Goal: Task Accomplishment & Management: Complete application form

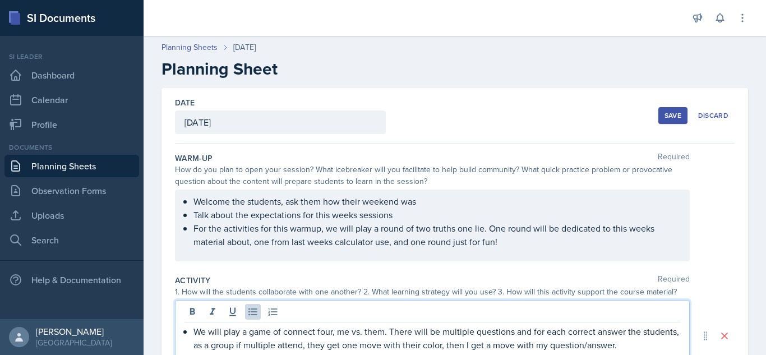
scroll to position [159, 0]
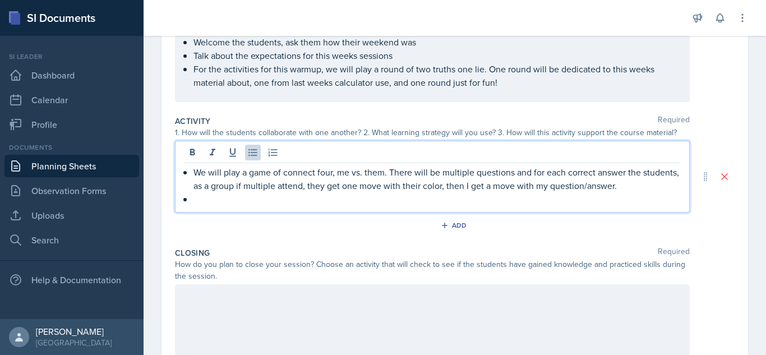
click at [211, 202] on p at bounding box center [436, 198] width 487 height 13
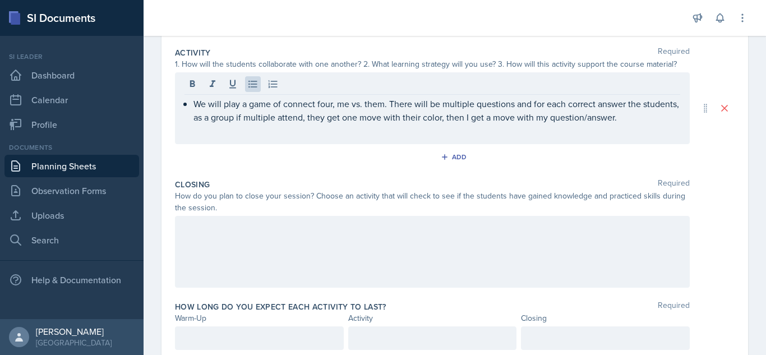
click at [472, 241] on div at bounding box center [432, 252] width 515 height 72
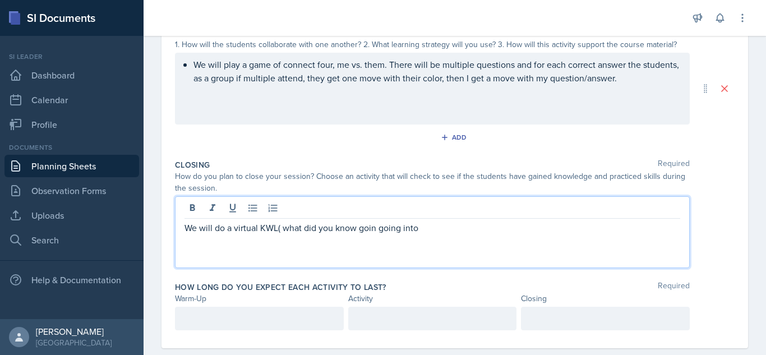
click at [379, 230] on p "We will do a virtual KWL( what did you know goin going into" at bounding box center [432, 227] width 496 height 13
click at [400, 228] on p "We will do a virtual KWL( what did you know going into" at bounding box center [432, 227] width 496 height 13
click at [659, 75] on div "We will play a game of connect four, me vs. them. There will be multiple questi…" at bounding box center [432, 89] width 515 height 72
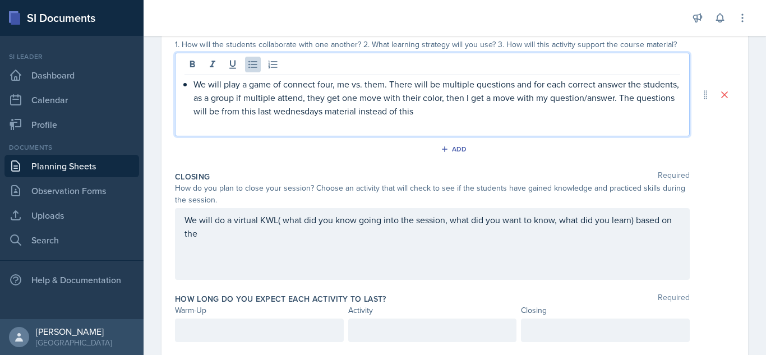
click at [321, 112] on p "We will play a game of connect four, me vs. them. There will be multiple questi…" at bounding box center [436, 97] width 487 height 40
click at [455, 113] on p "We will play a game of connect four, me vs. them. There will be multiple questi…" at bounding box center [436, 97] width 487 height 40
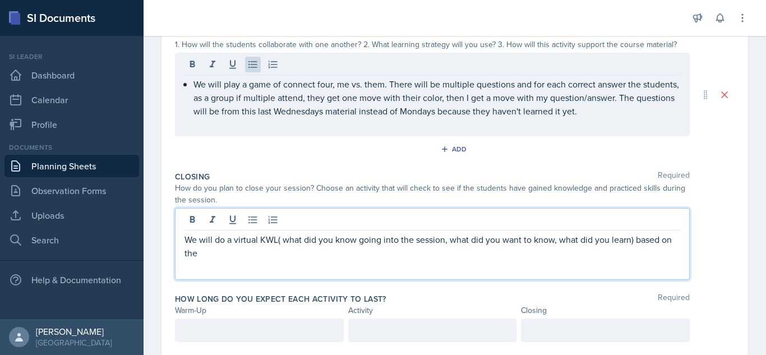
click at [216, 234] on p "We will do a virtual KWL( what did you know going into the session, what did yo…" at bounding box center [432, 246] width 496 height 27
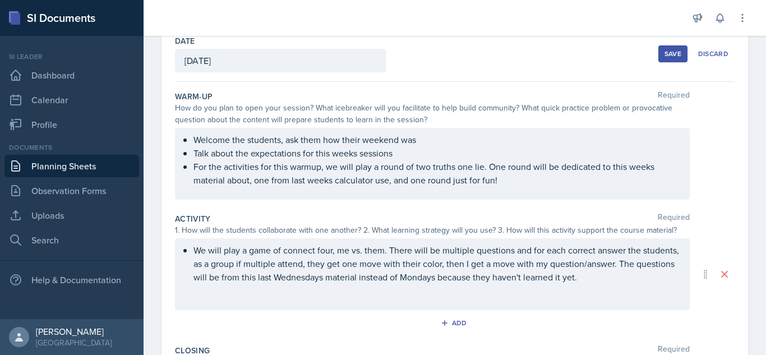
scroll to position [61, 0]
click at [664, 50] on div "Save" at bounding box center [672, 54] width 17 height 9
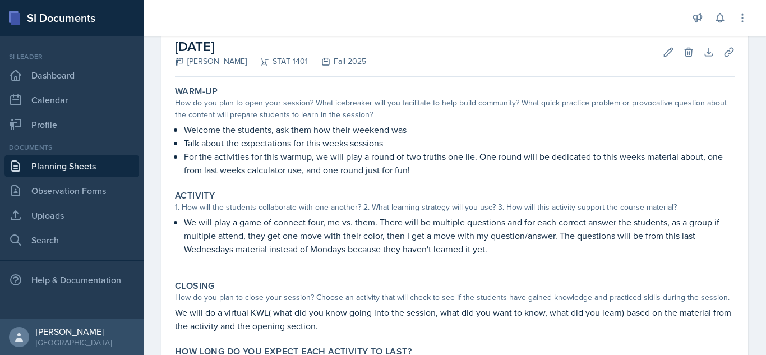
click at [71, 164] on link "Planning Sheets" at bounding box center [71, 166] width 135 height 22
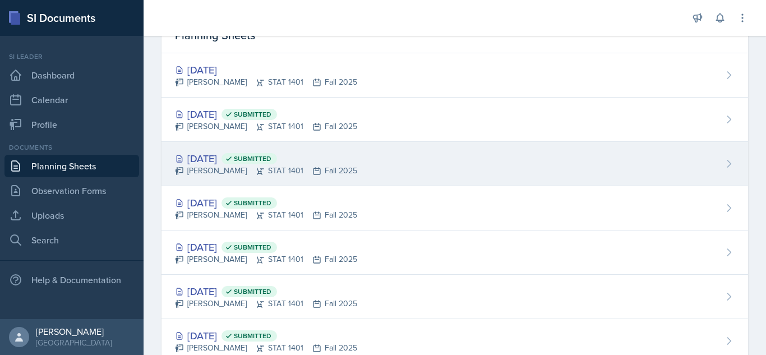
click at [442, 156] on div "[DATE] Submitted [PERSON_NAME] STAT 1401 Fall 2025" at bounding box center [454, 164] width 586 height 44
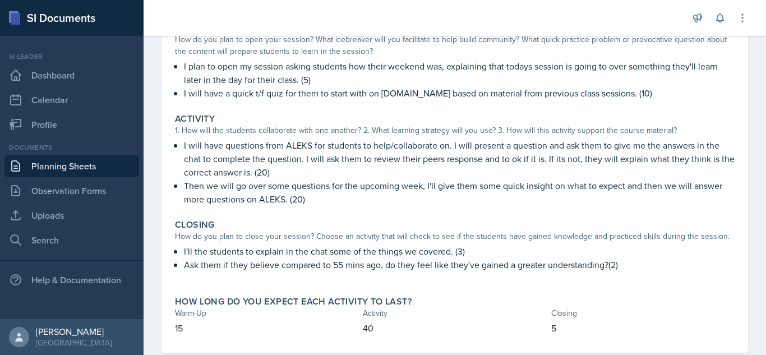
scroll to position [149, 0]
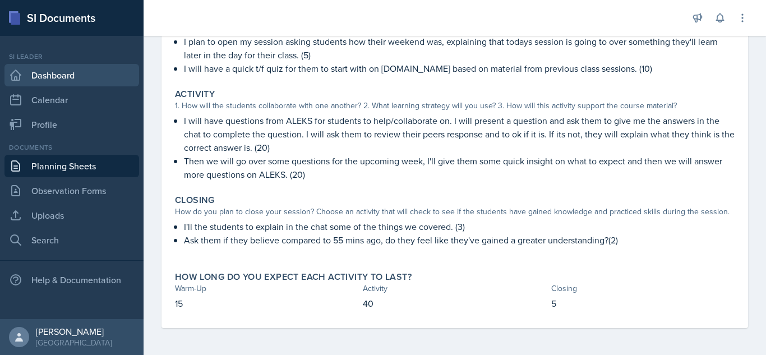
click at [81, 82] on link "Dashboard" at bounding box center [71, 75] width 135 height 22
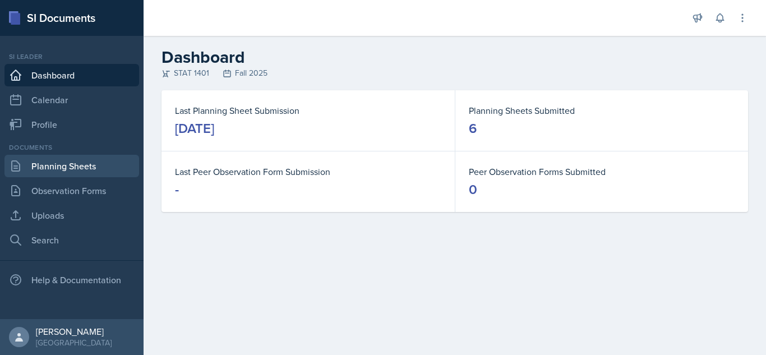
click at [57, 170] on link "Planning Sheets" at bounding box center [71, 166] width 135 height 22
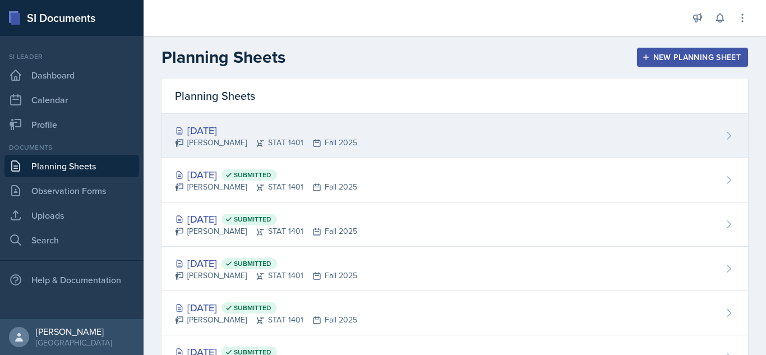
click at [281, 134] on div "[DATE]" at bounding box center [266, 130] width 182 height 15
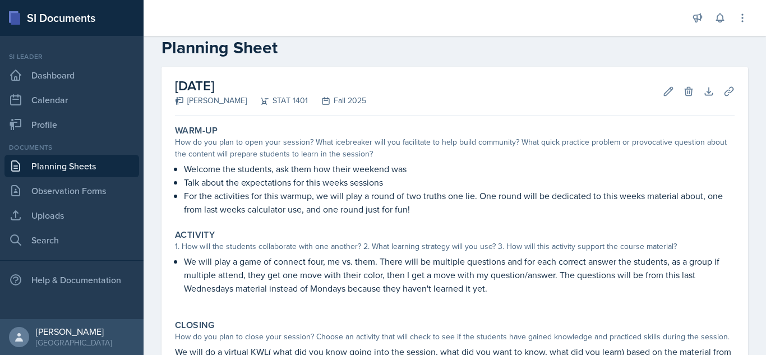
scroll to position [26, 0]
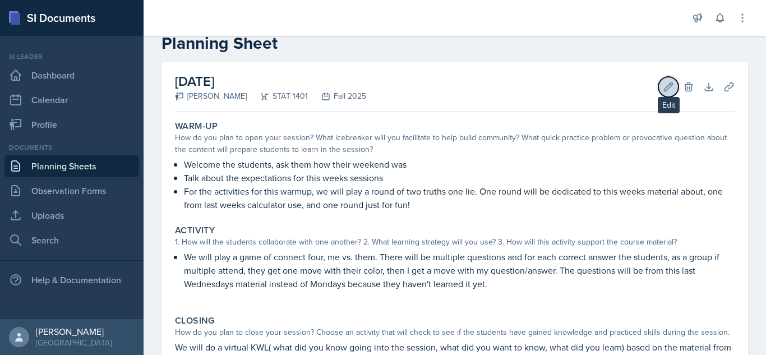
click at [663, 87] on icon at bounding box center [668, 86] width 11 height 11
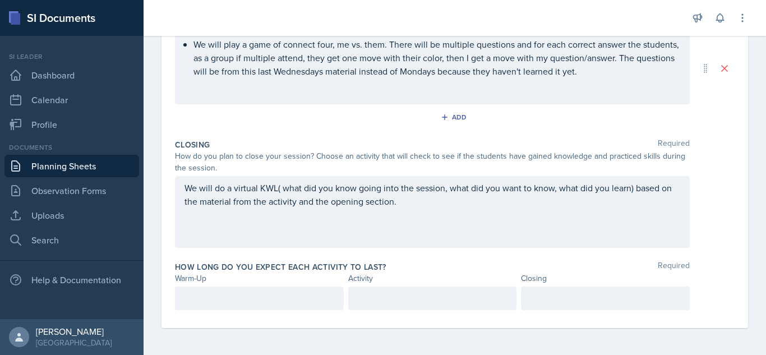
scroll to position [287, 0]
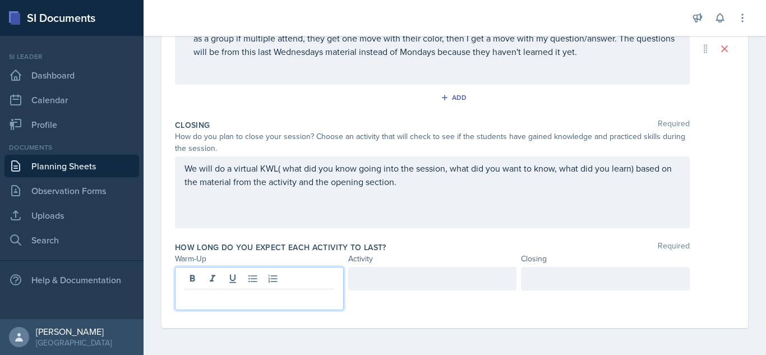
click at [243, 302] on p at bounding box center [259, 298] width 150 height 13
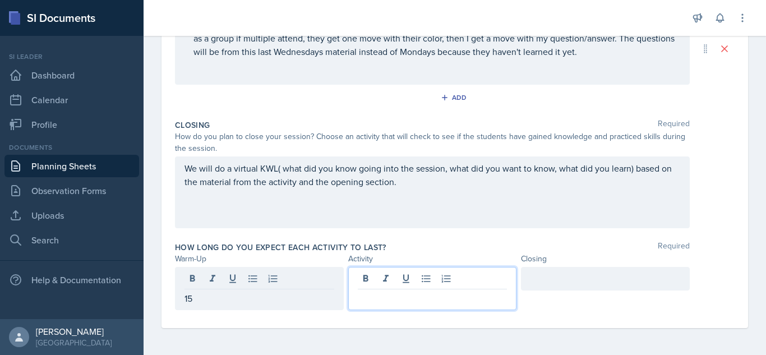
click at [466, 284] on div at bounding box center [432, 288] width 169 height 43
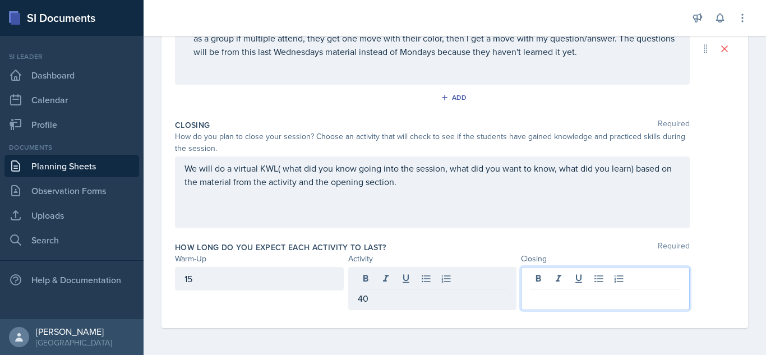
click at [612, 283] on div at bounding box center [605, 288] width 169 height 43
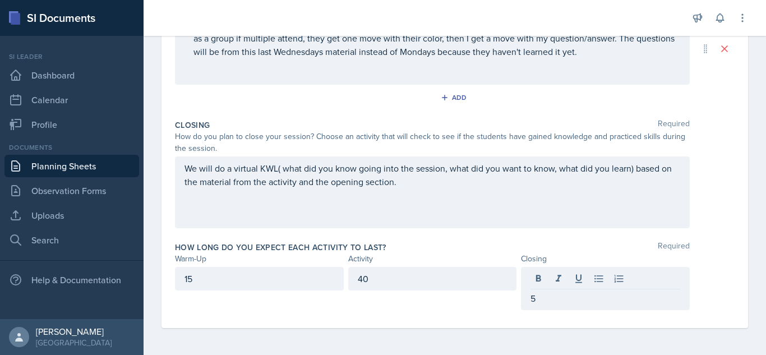
click at [539, 193] on div "We will do a virtual KWL( what did you know going into the session, what did yo…" at bounding box center [432, 192] width 515 height 72
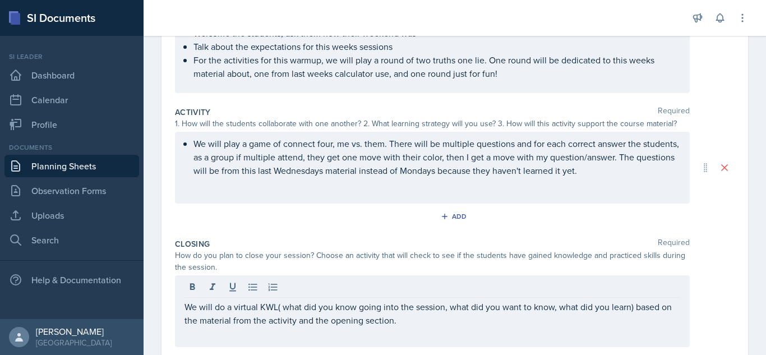
scroll to position [188, 0]
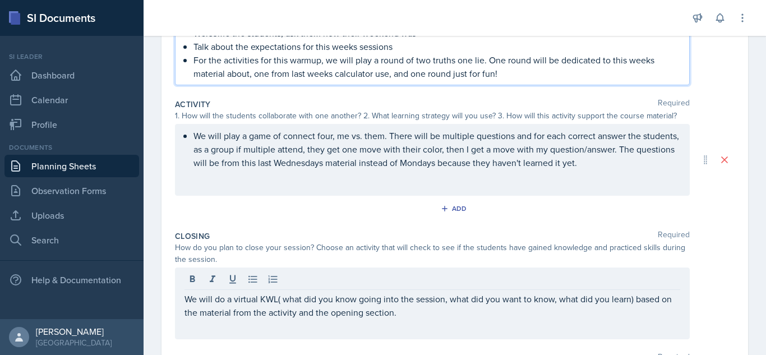
click at [249, 75] on p "For the activities for this warmup, we will play a round of two truths one lie.…" at bounding box center [436, 66] width 487 height 27
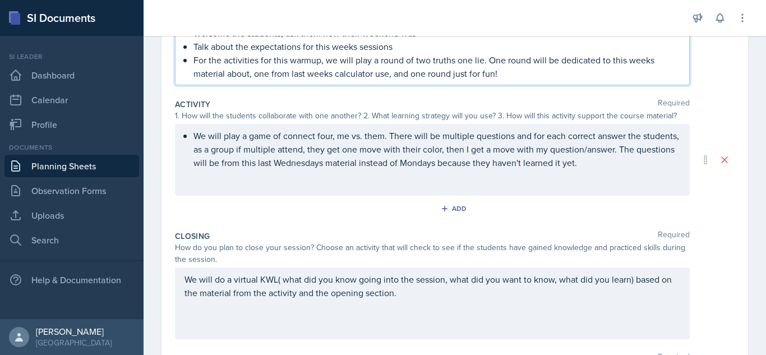
click at [628, 60] on p "For the activities for this warmup, we will play a round of two truths one lie.…" at bounding box center [436, 66] width 487 height 27
drag, startPoint x: 328, startPoint y: 73, endPoint x: 301, endPoint y: 74, distance: 27.5
click at [301, 74] on p "For the activities for this warmup, we will play a round of two truths one lie.…" at bounding box center [436, 66] width 487 height 27
drag, startPoint x: 328, startPoint y: 73, endPoint x: 248, endPoint y: 75, distance: 80.2
click at [248, 75] on p "For the activities for this warmup, we will play a round of two truths one lie.…" at bounding box center [436, 66] width 487 height 27
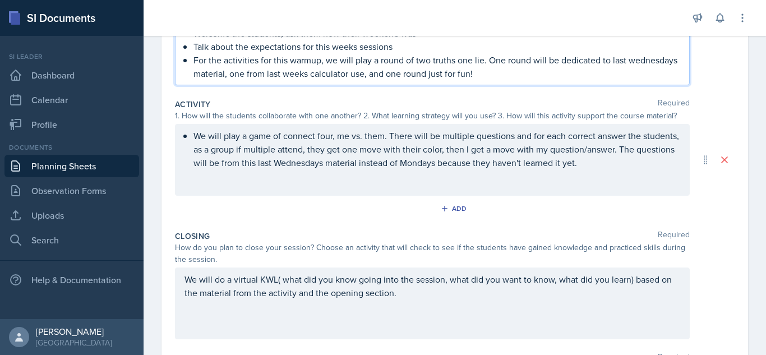
click at [238, 73] on p "For the activities for this warmup, we will play a round of two truths one lie.…" at bounding box center [436, 66] width 487 height 27
click at [201, 75] on p "For the activities for this warmup, we will play a round of two truths one lie.…" at bounding box center [436, 66] width 487 height 27
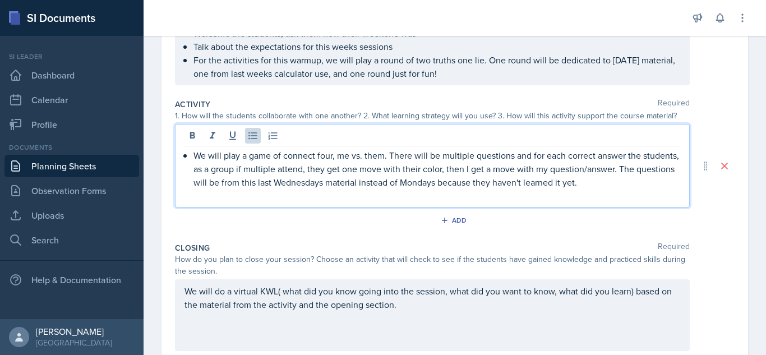
click at [626, 167] on p "We will play a game of connect four, me vs. them. There will be multiple questi…" at bounding box center [436, 169] width 487 height 40
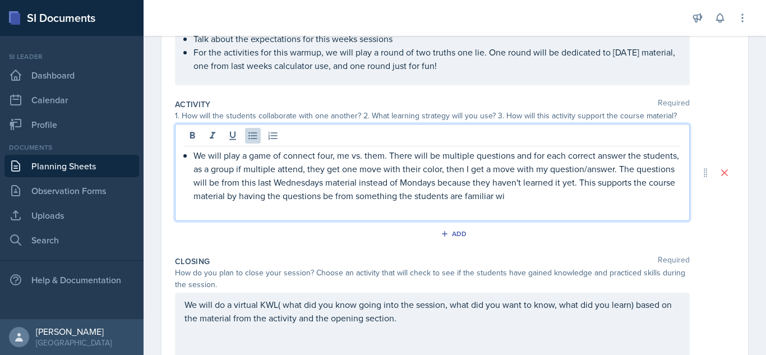
click at [585, 201] on p "We will play a game of connect four, me vs. them. There will be multiple questi…" at bounding box center [436, 176] width 487 height 54
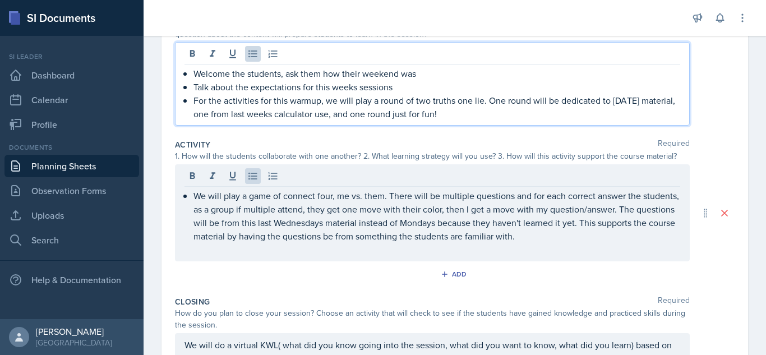
scroll to position [167, 0]
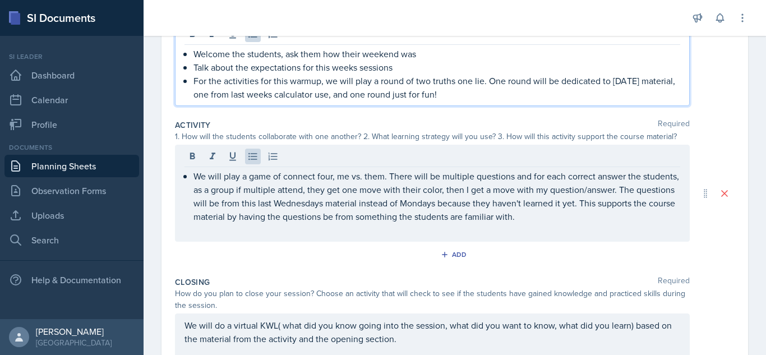
click at [548, 99] on p "For the activities for this warmup, we will play a round of two truths one lie.…" at bounding box center [436, 87] width 487 height 27
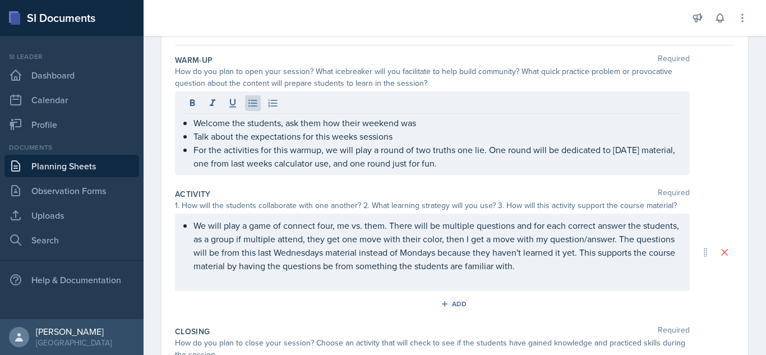
scroll to position [93, 0]
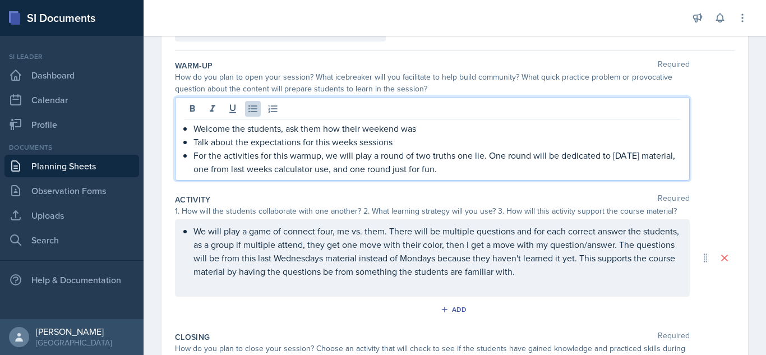
click at [417, 127] on p "Welcome the students, ask them how their weekend was" at bounding box center [436, 128] width 487 height 13
click at [396, 142] on p "Talk about the expectations for this weeks sessions" at bounding box center [436, 141] width 487 height 13
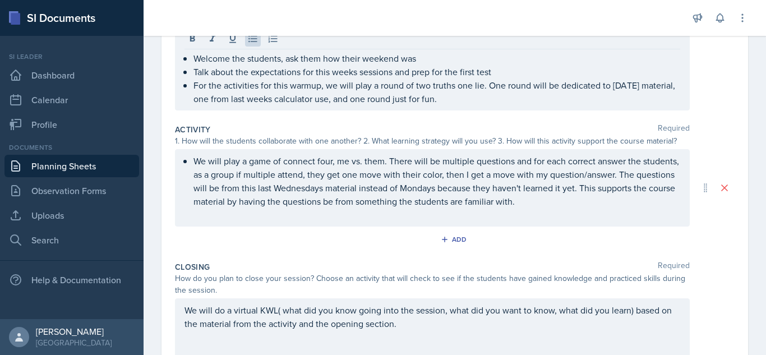
scroll to position [166, 0]
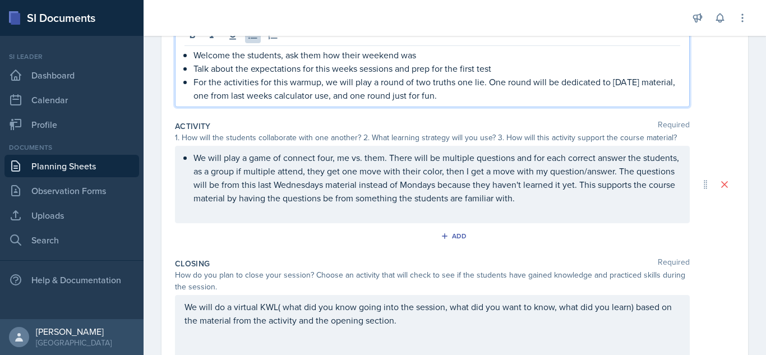
click at [278, 98] on p "For the activities for this warmup, we will play a round of two truths one lie.…" at bounding box center [436, 88] width 487 height 27
click at [278, 96] on p "For the activities for this warmup, we will play a round of two truths one lie.…" at bounding box center [436, 88] width 487 height 27
click at [279, 96] on p "For the activities for this warmup, we will play a round of two truths one lie.…" at bounding box center [436, 88] width 487 height 27
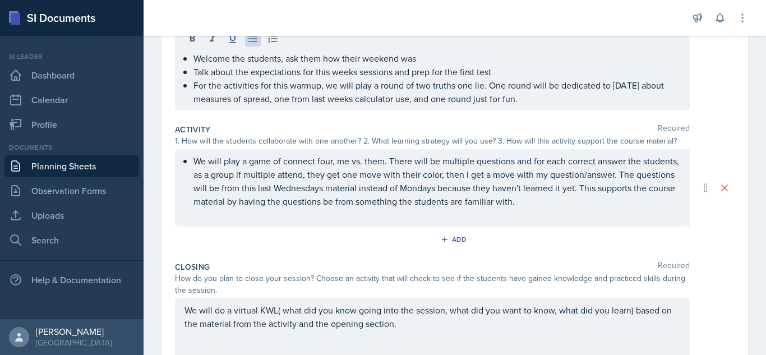
scroll to position [0, 0]
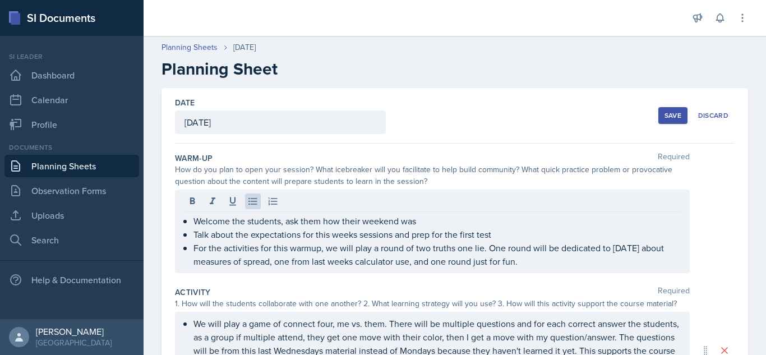
click at [668, 113] on div "Save" at bounding box center [672, 115] width 17 height 9
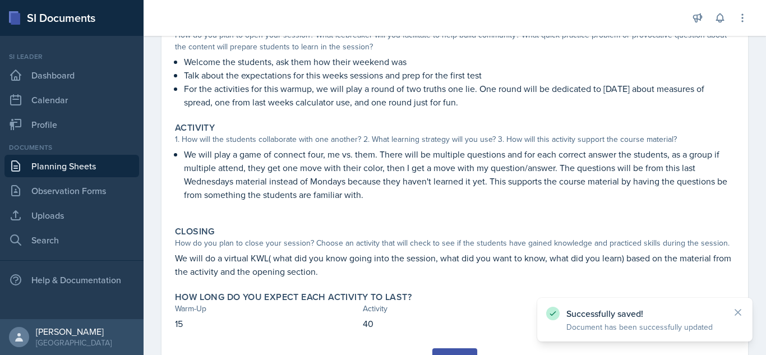
scroll to position [132, 0]
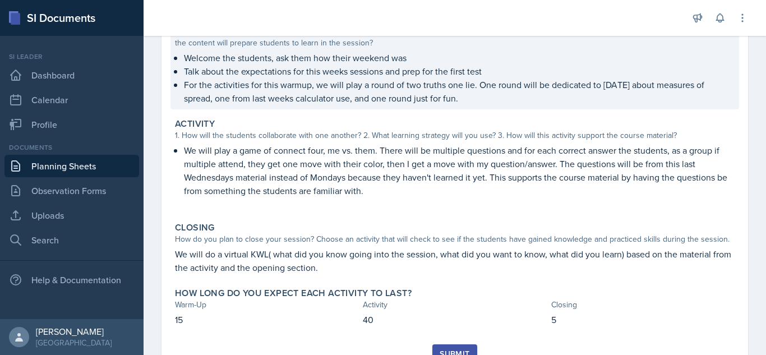
click at [586, 101] on p "For the activities for this warmup, we will play a round of two truths one lie.…" at bounding box center [459, 91] width 551 height 27
